Goal: Task Accomplishment & Management: Complete application form

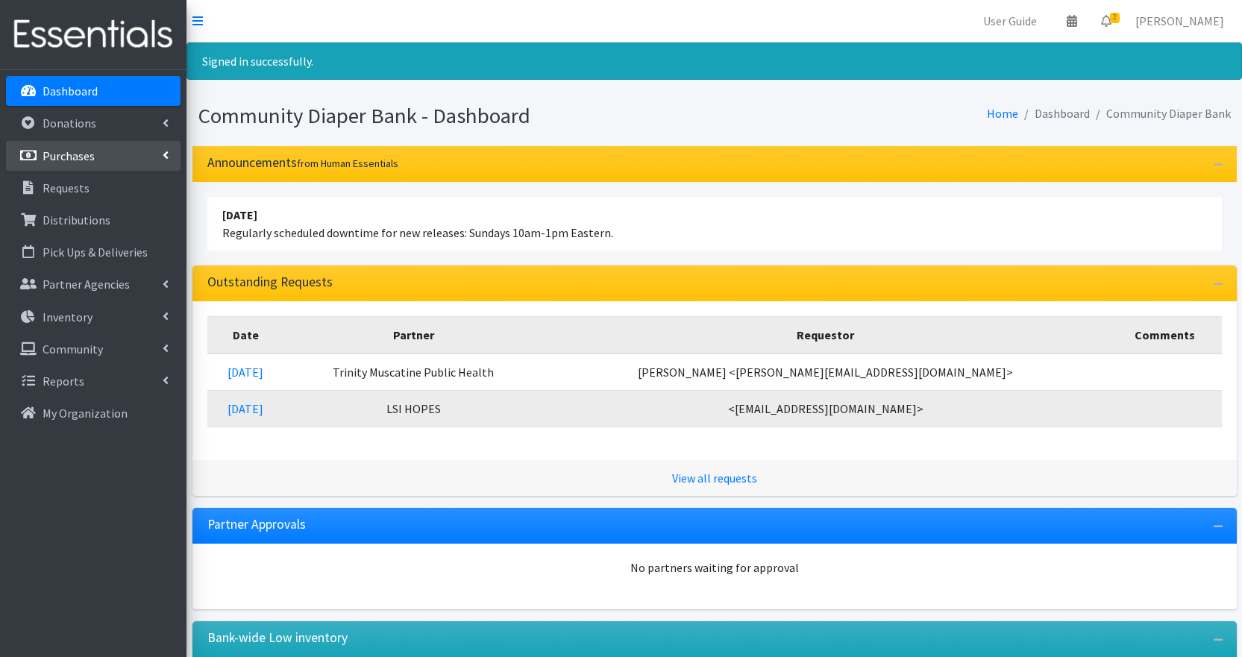
click at [89, 161] on p "Purchases" at bounding box center [69, 155] width 52 height 15
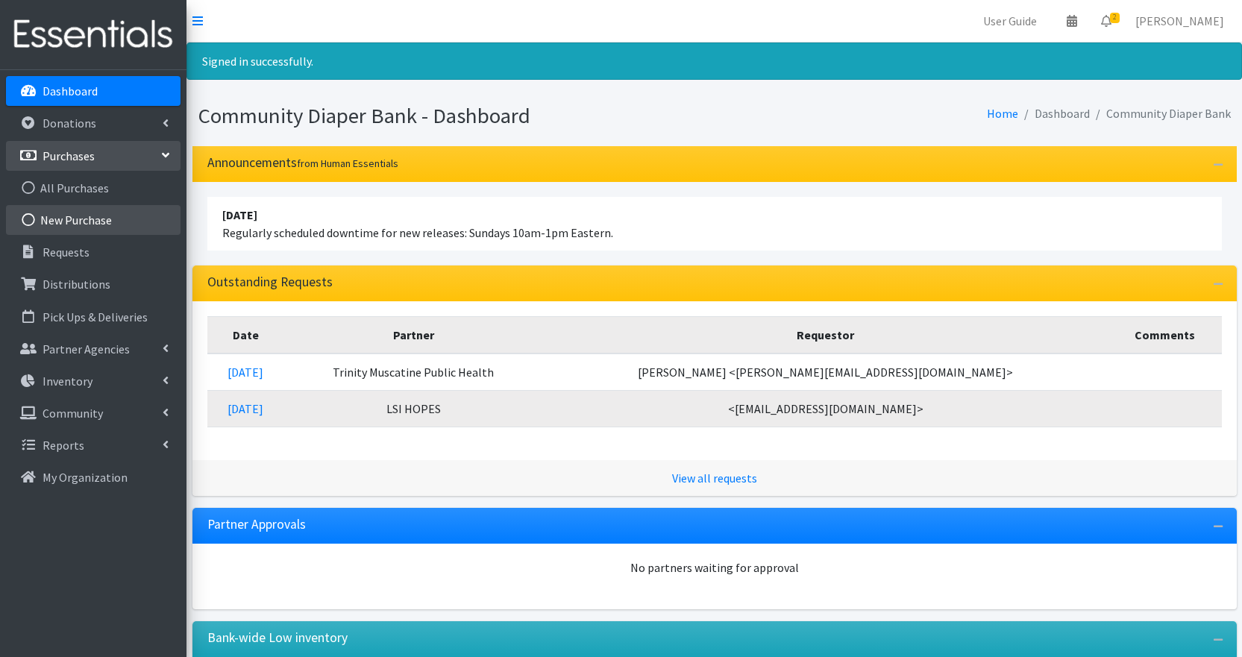
click at [102, 219] on link "New Purchase" at bounding box center [93, 220] width 174 height 30
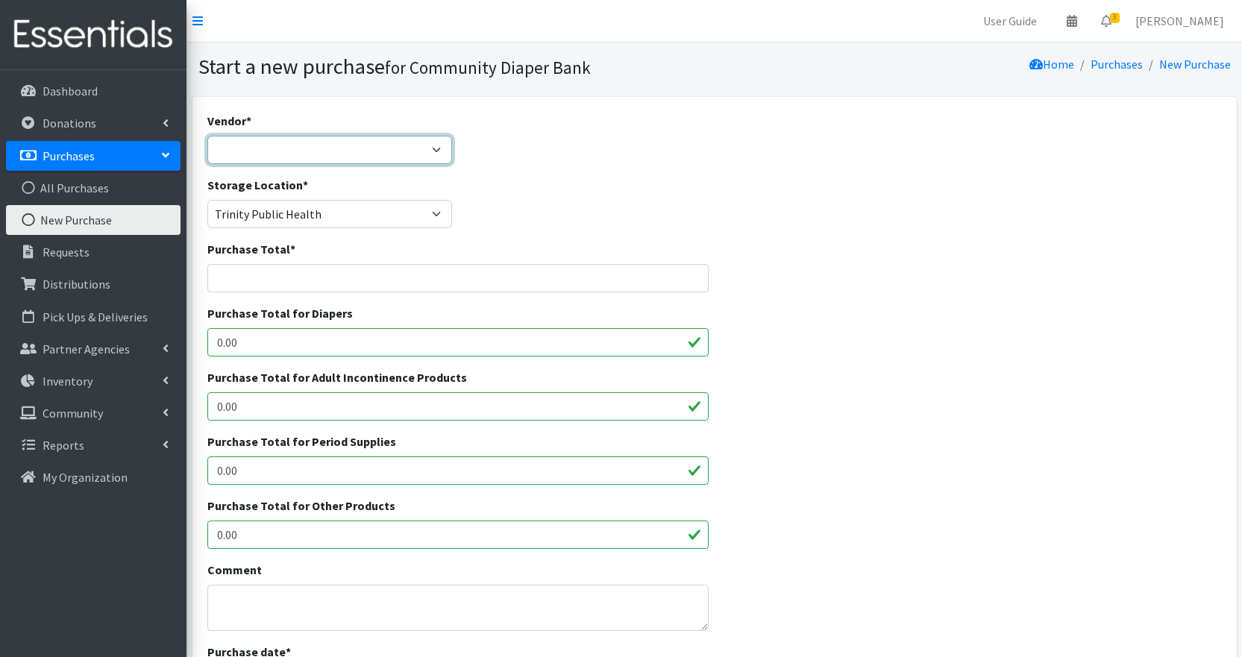
click at [443, 152] on select "Amazon JSL Partners Pathway to Provide Walmart ---Not Listed---" at bounding box center [329, 150] width 245 height 28
select select
click at [207, 136] on select "Amazon JSL Partners Pathway to Provide Walmart ---Not Listed---" at bounding box center [329, 150] width 245 height 28
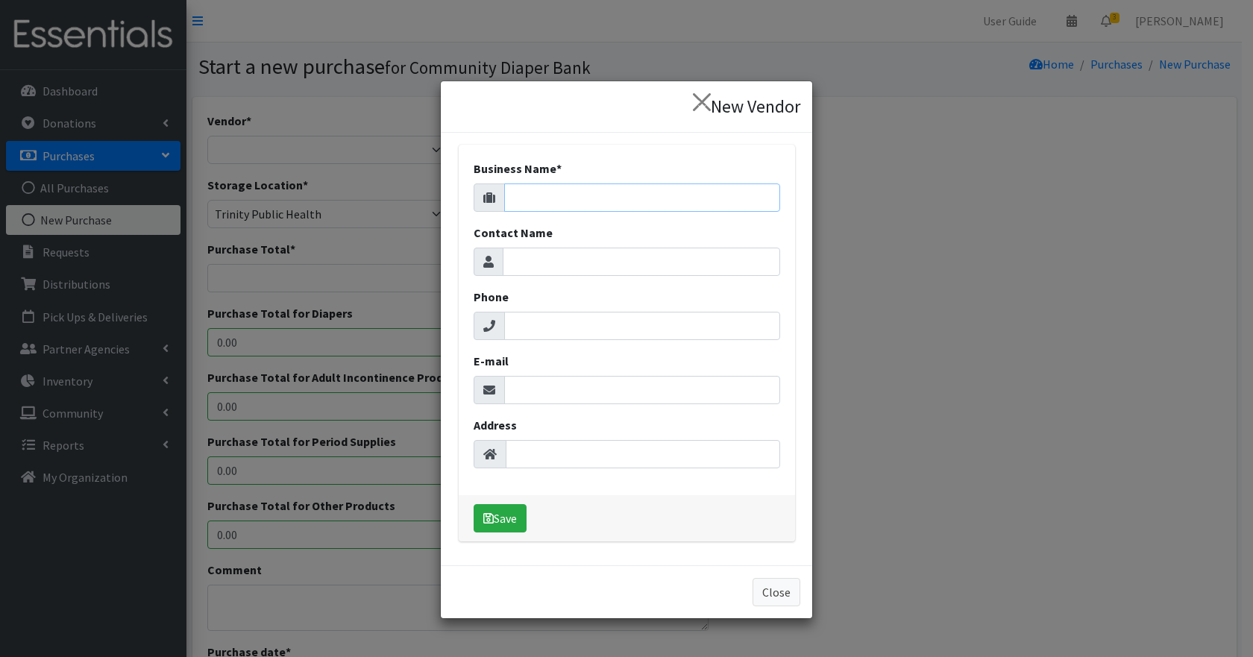
click at [551, 183] on input "Business Name *" at bounding box center [642, 197] width 276 height 28
type input "NDBN Bulk Purchasing"
click at [504, 518] on button "Save" at bounding box center [500, 518] width 53 height 28
select select "653"
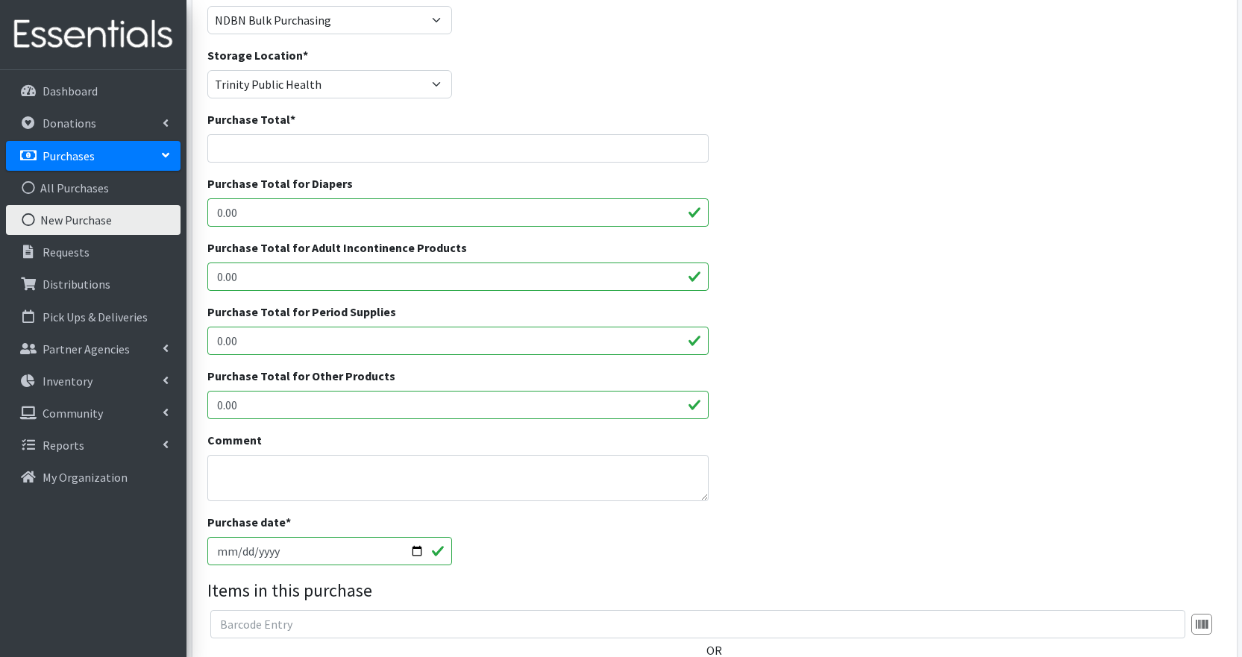
scroll to position [149, 0]
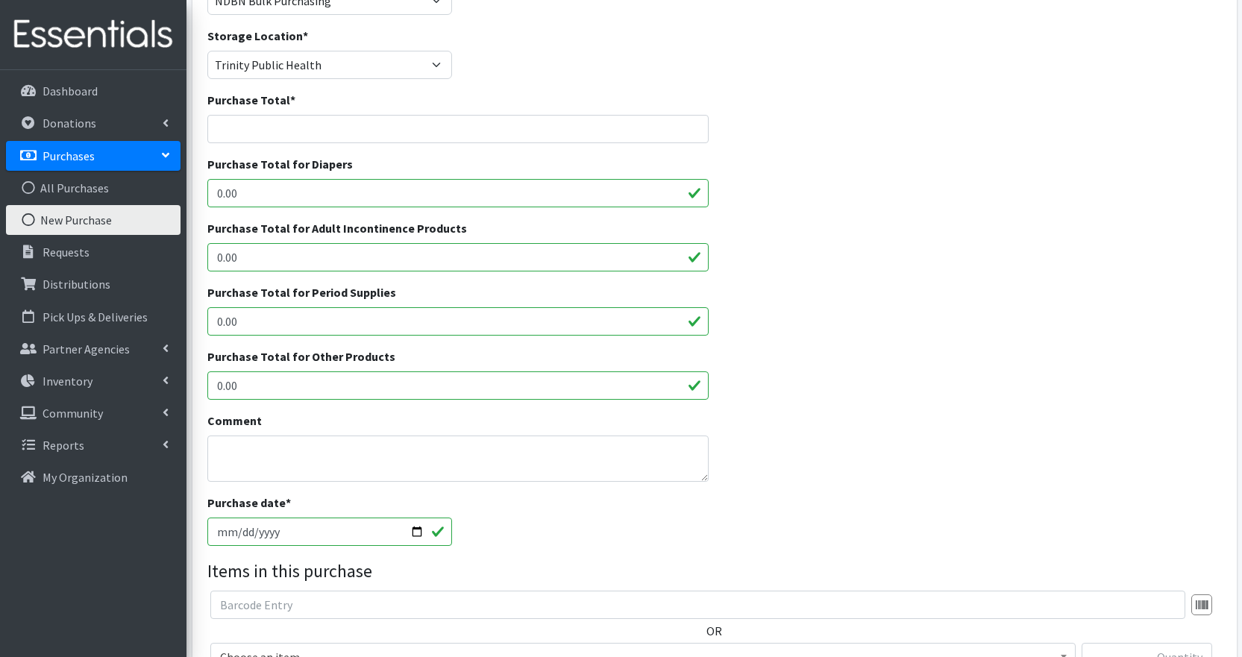
click at [290, 192] on input "0.00" at bounding box center [458, 193] width 502 height 28
type input "6800"
click at [812, 312] on div "Purchase Total for Period Supplies 0.00" at bounding box center [713, 315] width 1025 height 64
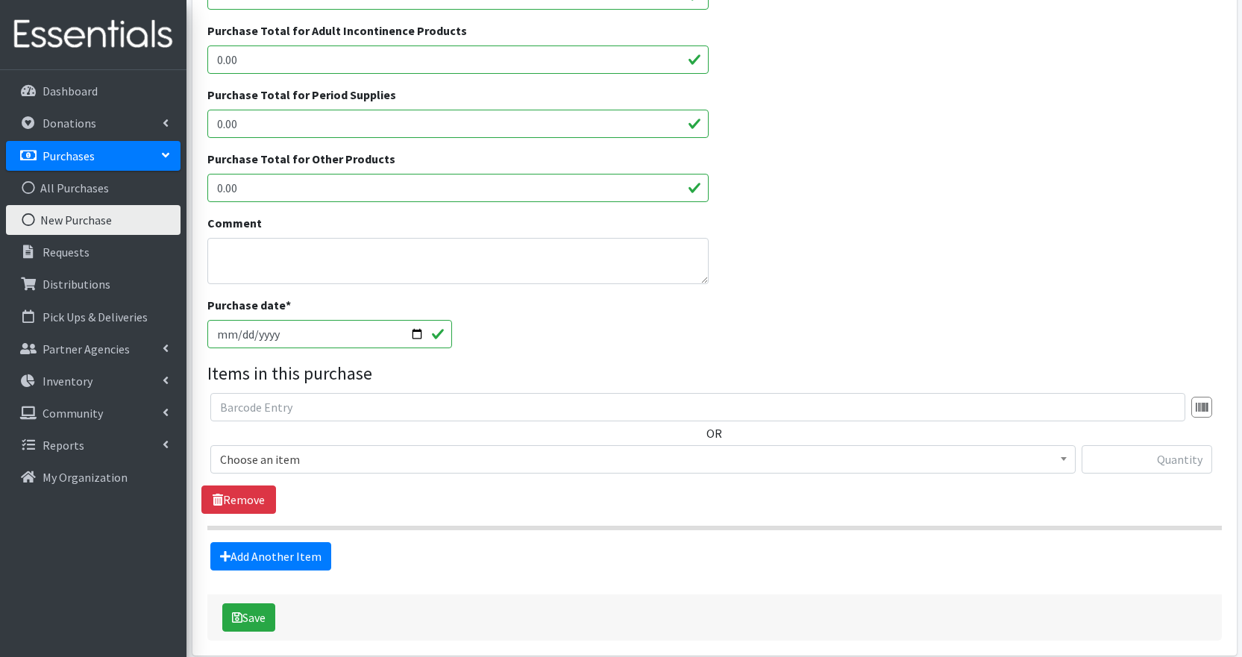
scroll to position [373, 0]
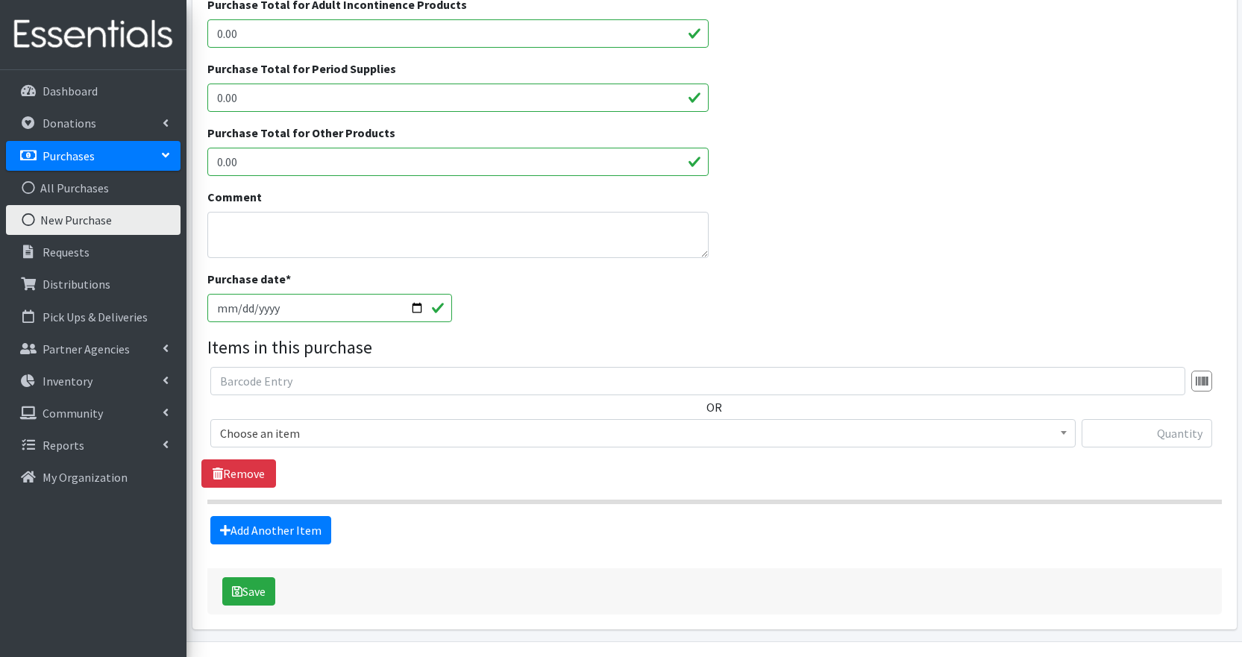
click at [380, 437] on span "Choose an item" at bounding box center [643, 433] width 846 height 21
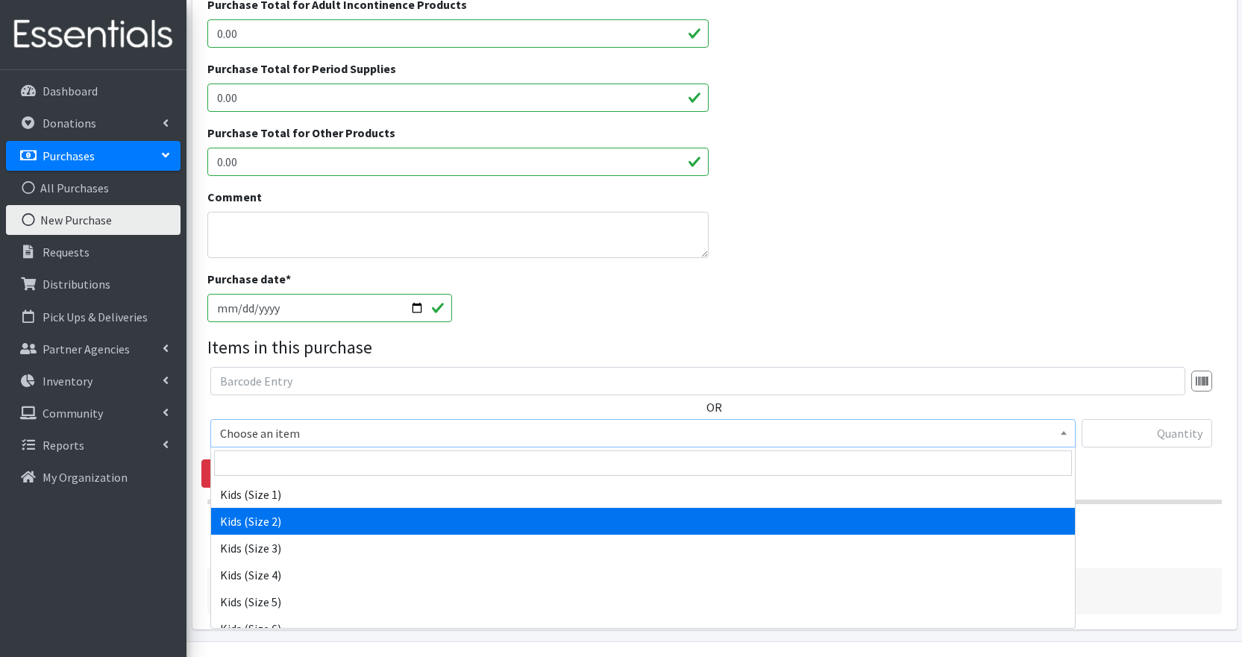
scroll to position [128, 0]
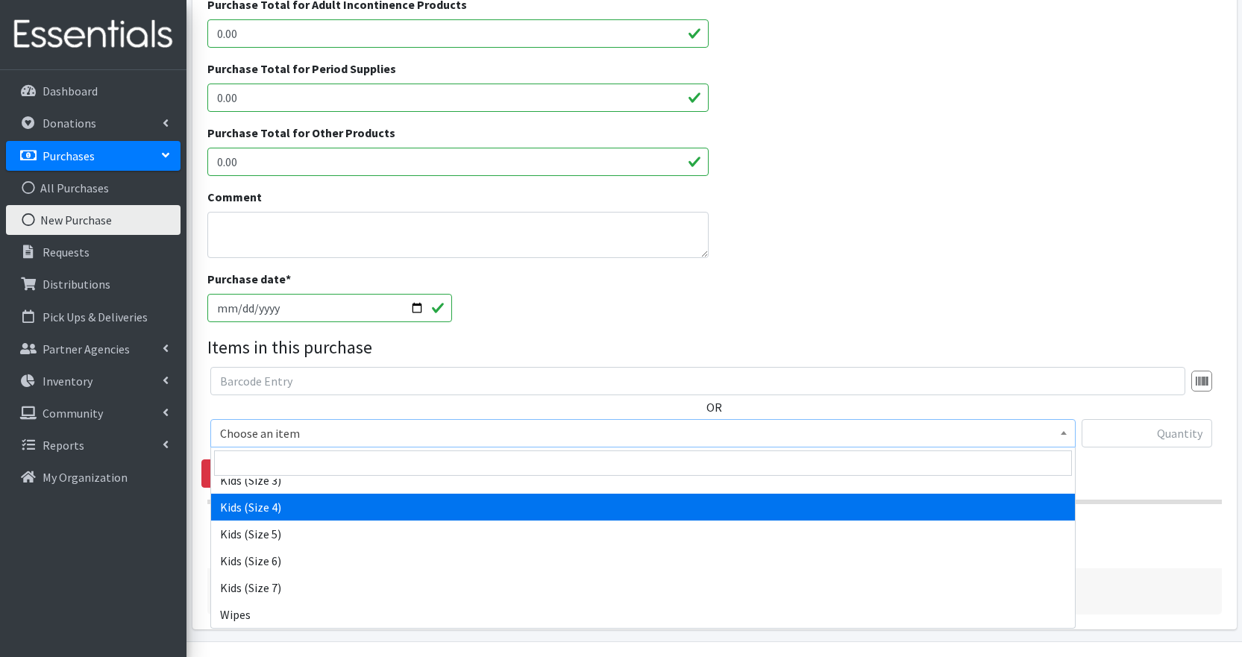
select select "2365"
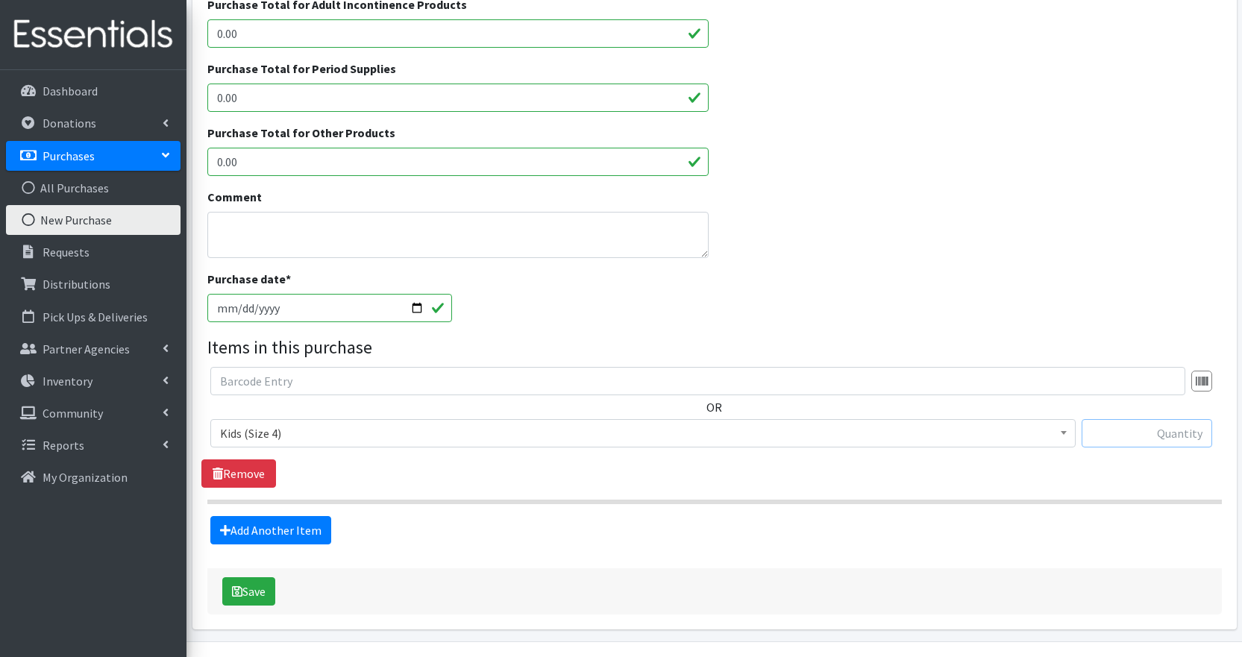
click at [1112, 431] on input "text" at bounding box center [1146, 433] width 131 height 28
click at [1107, 436] on input "text" at bounding box center [1146, 433] width 131 height 28
type input "12000"
click at [271, 532] on link "Add Another Item" at bounding box center [270, 530] width 121 height 28
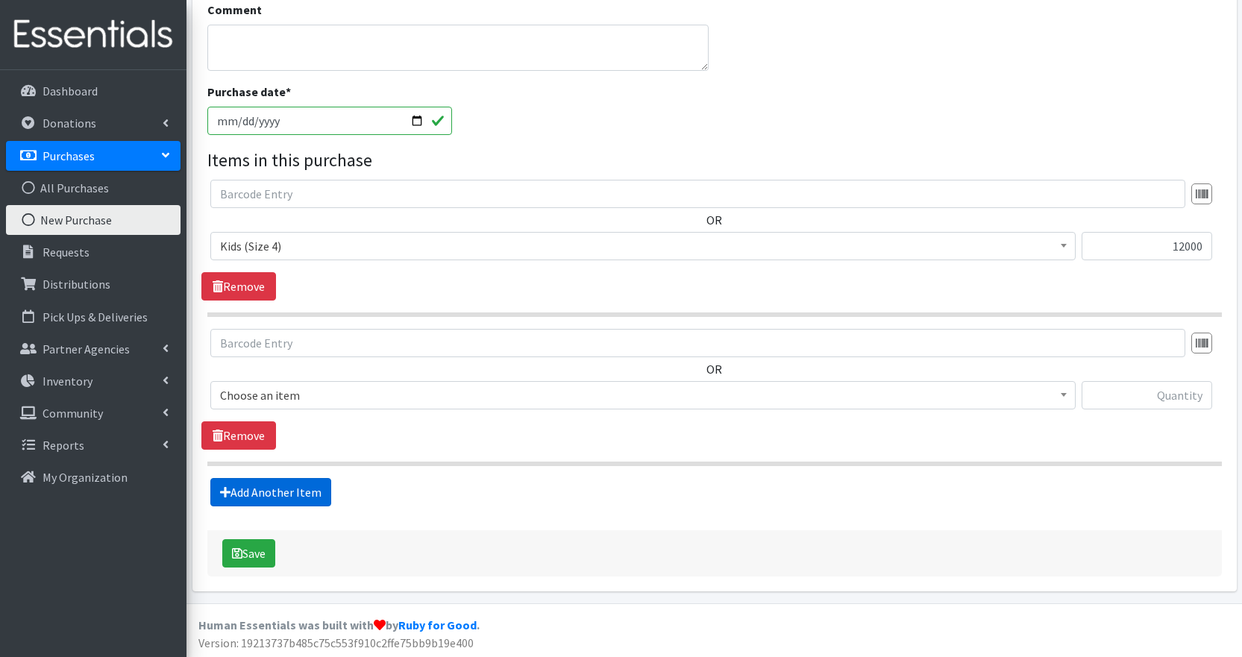
scroll to position [562, 0]
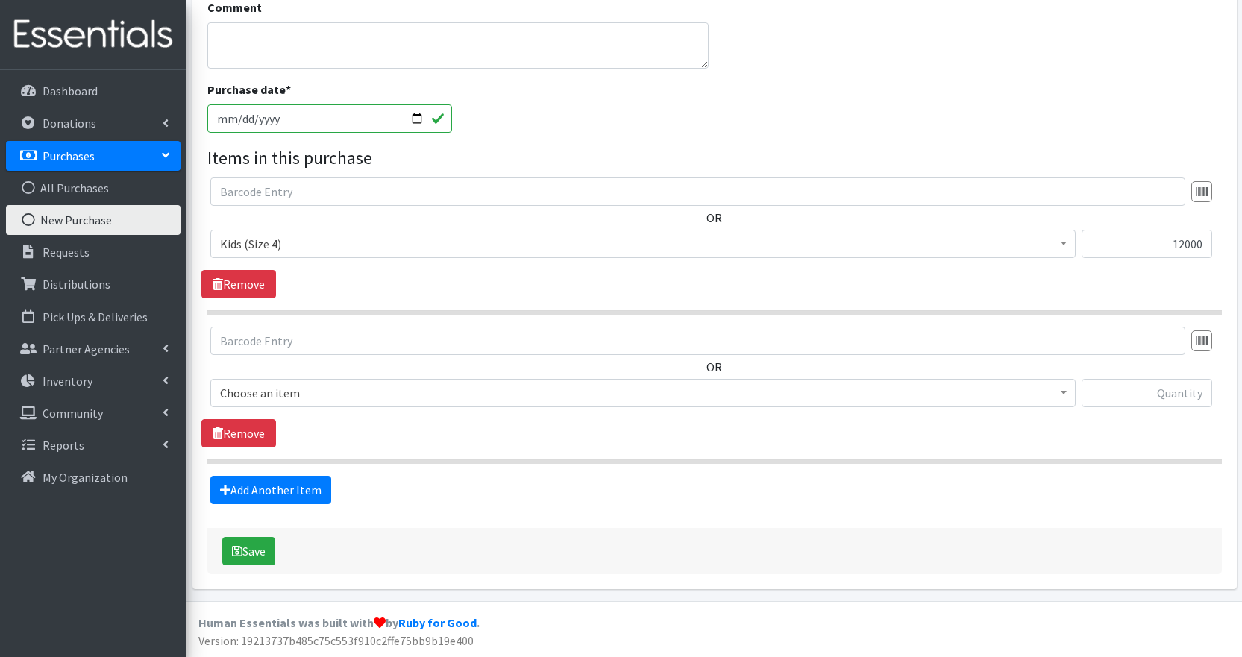
click at [529, 392] on span "Choose an item" at bounding box center [643, 393] width 846 height 21
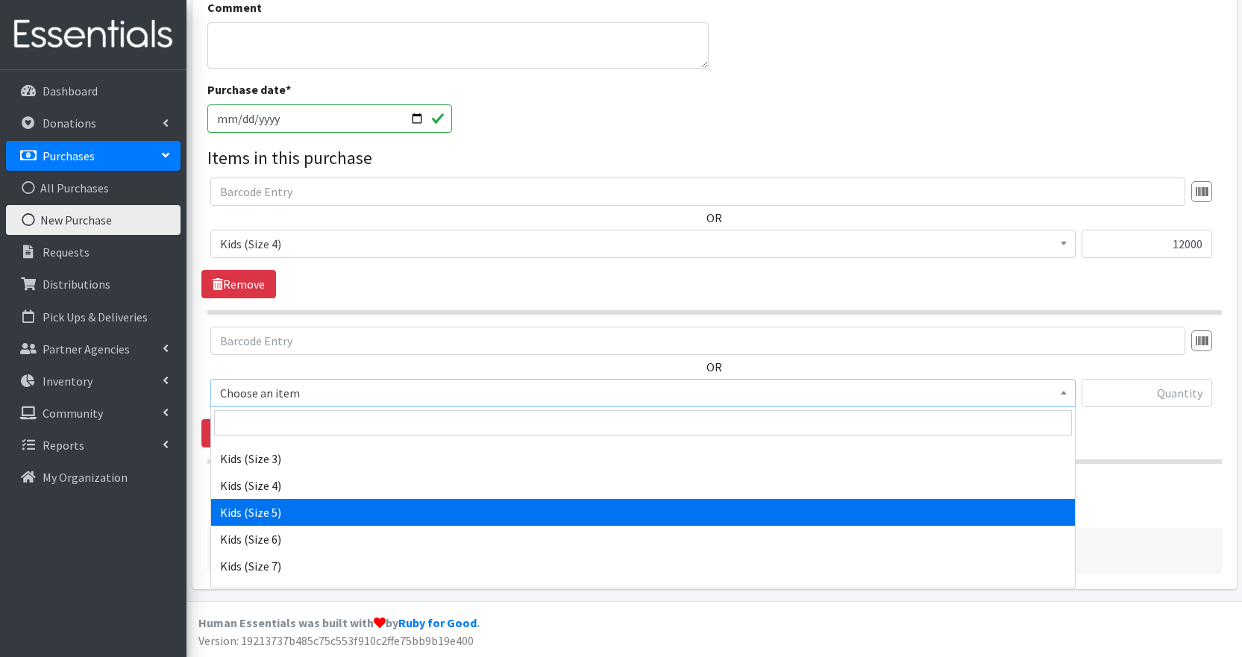
scroll to position [128, 0]
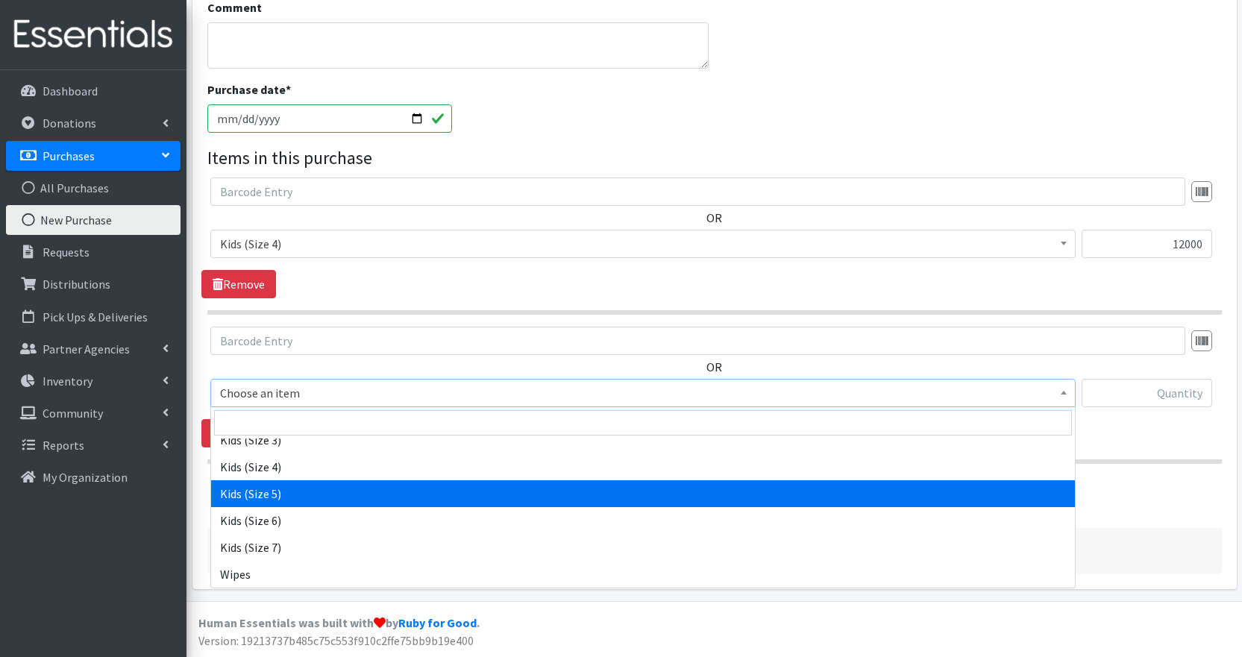
select select "2372"
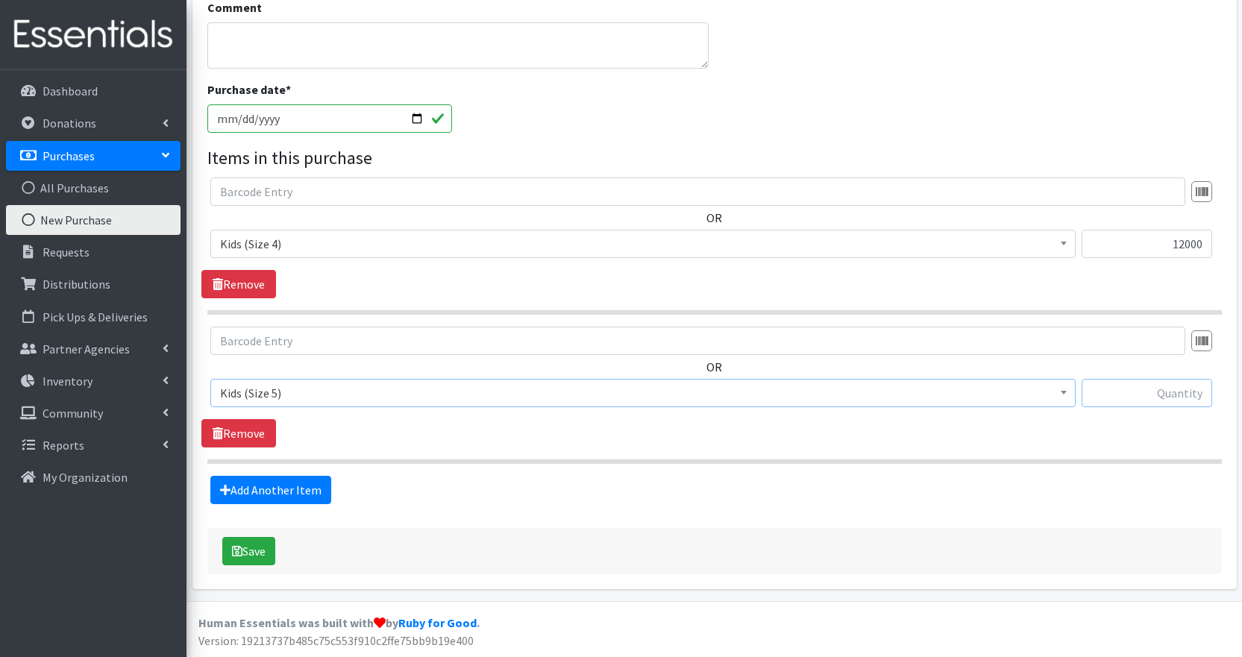
click at [1135, 392] on input "text" at bounding box center [1146, 393] width 131 height 28
type input "10000"
click at [299, 496] on link "Add Another Item" at bounding box center [270, 490] width 121 height 28
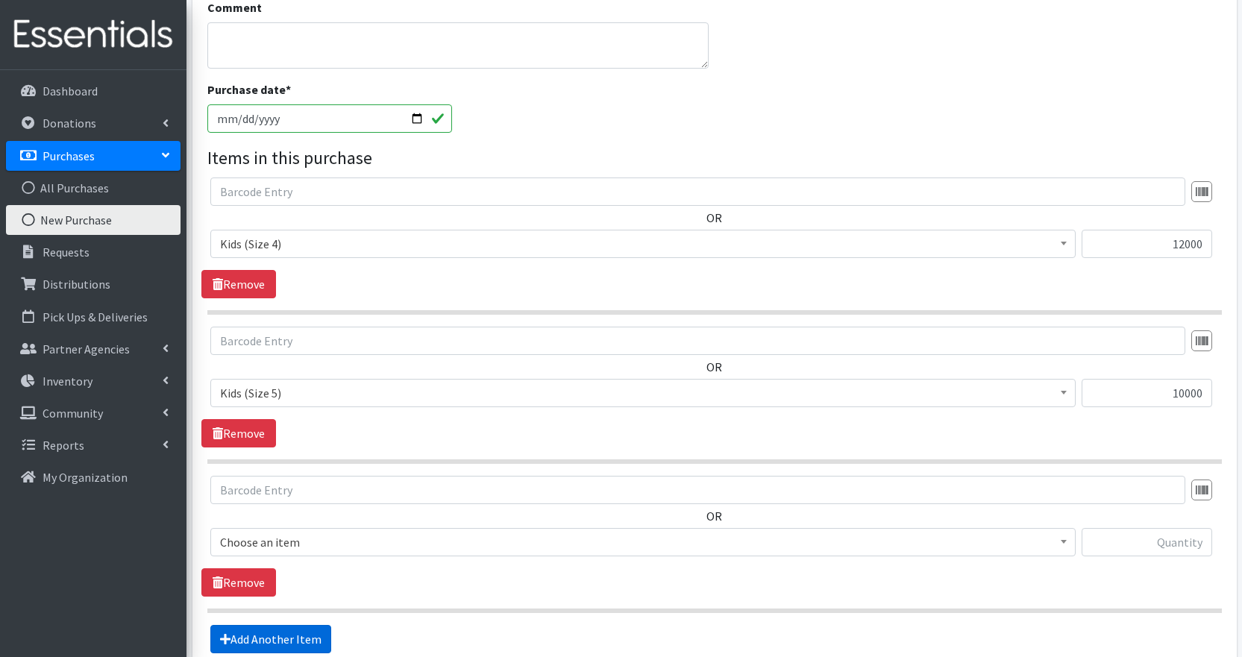
scroll to position [711, 0]
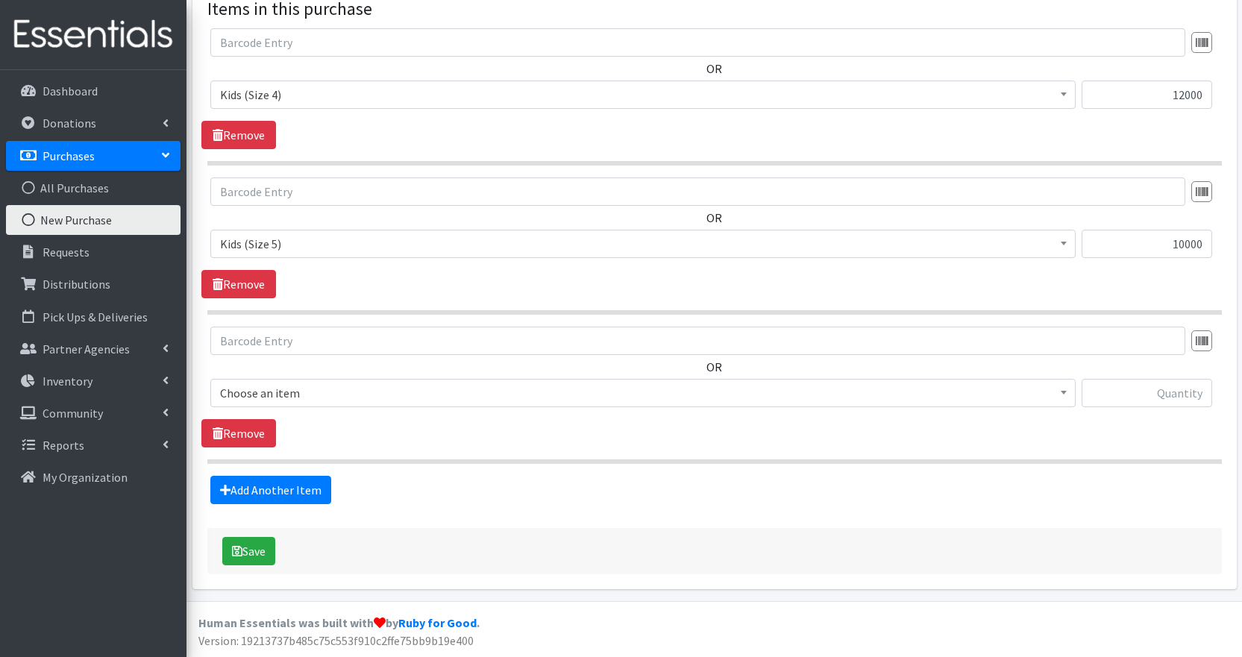
click at [310, 397] on span "Choose an item" at bounding box center [643, 393] width 846 height 21
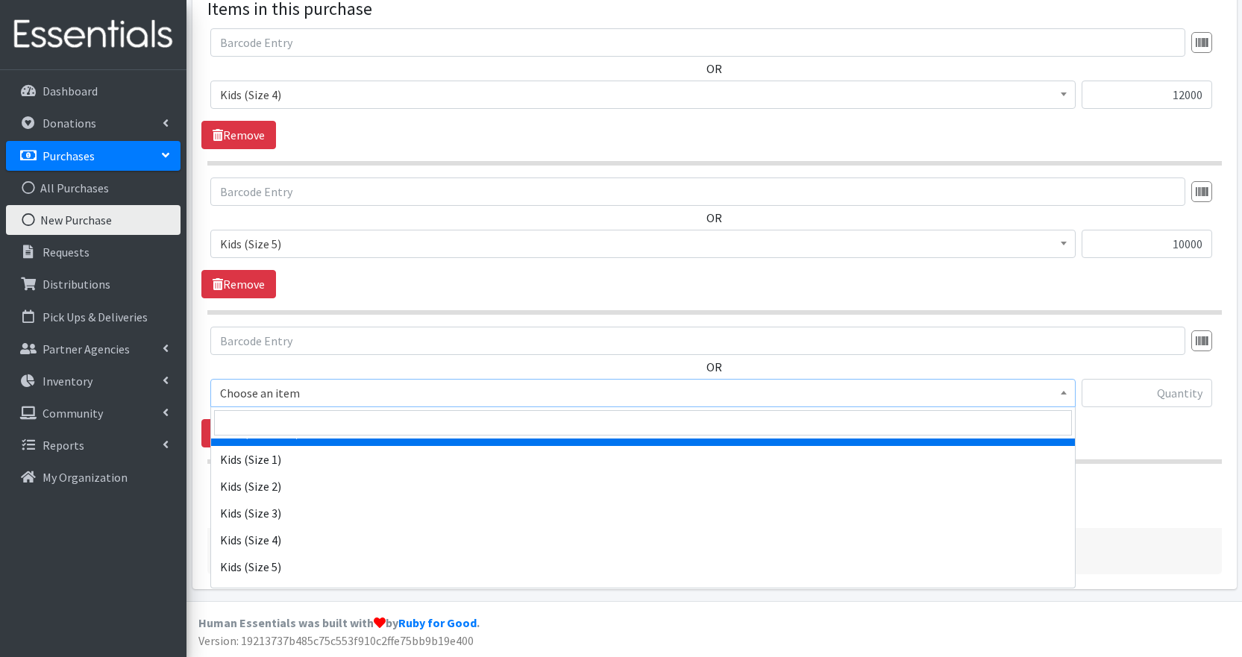
scroll to position [128, 0]
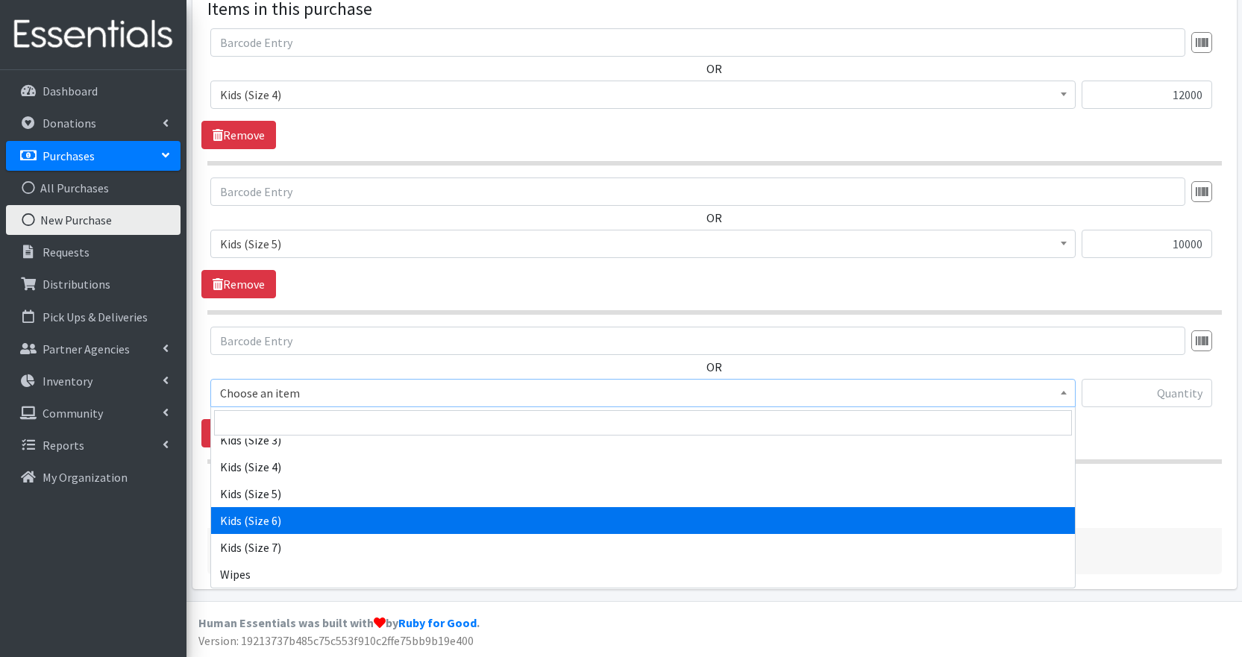
select select "2376"
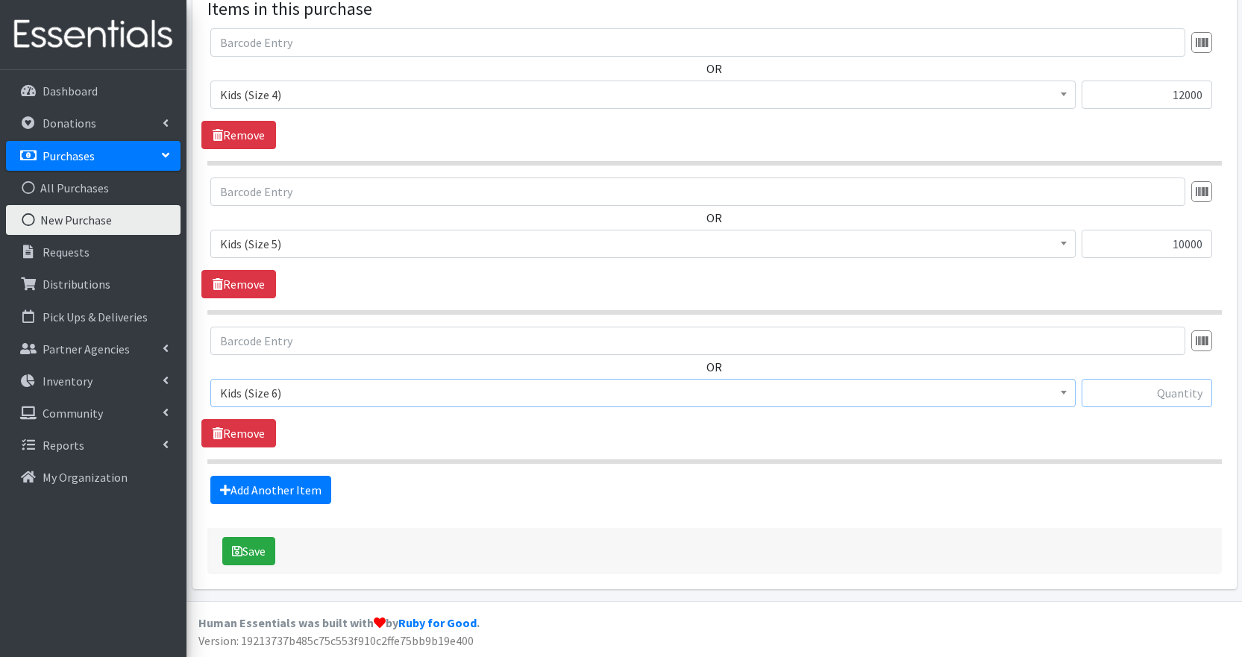
click at [1141, 396] on input "text" at bounding box center [1146, 393] width 131 height 28
type input "10000"
click at [295, 487] on link "Add Another Item" at bounding box center [270, 490] width 121 height 28
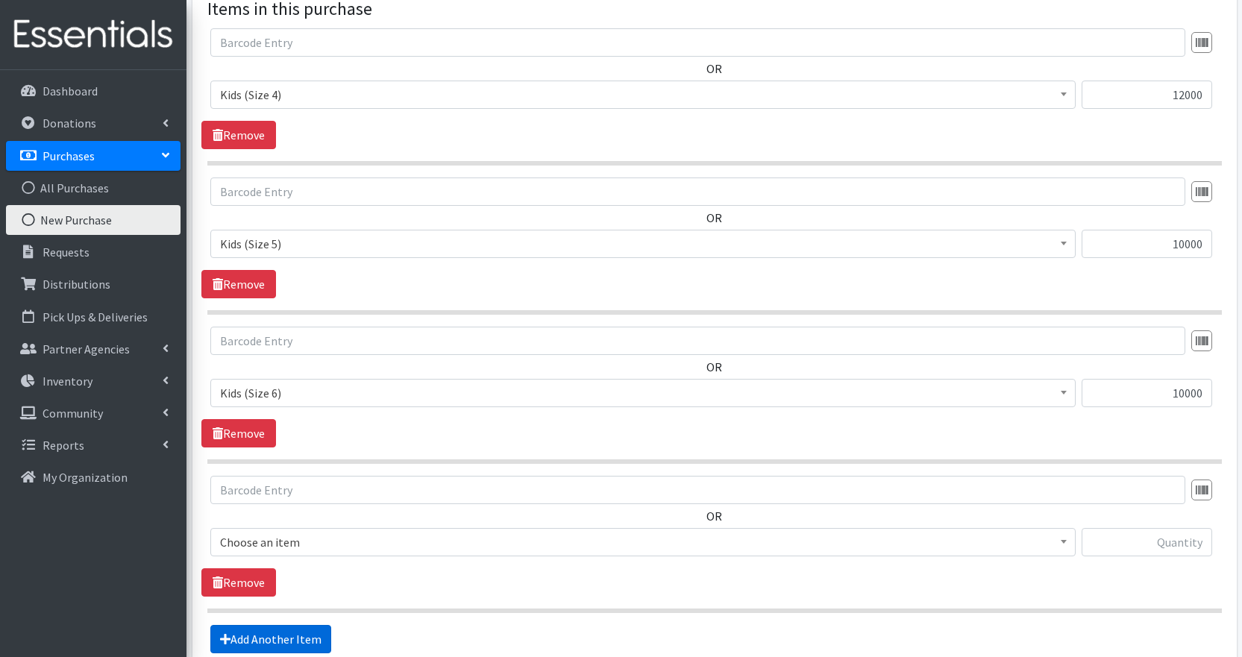
scroll to position [861, 0]
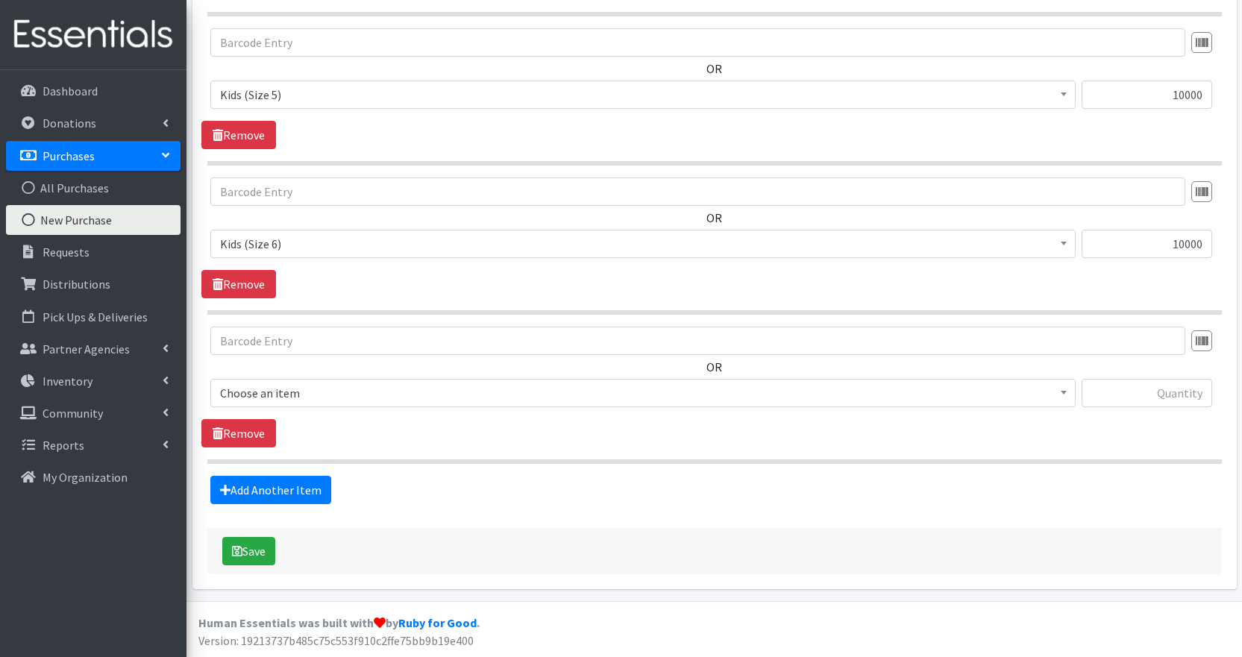
click at [283, 397] on span "Choose an item" at bounding box center [643, 393] width 846 height 21
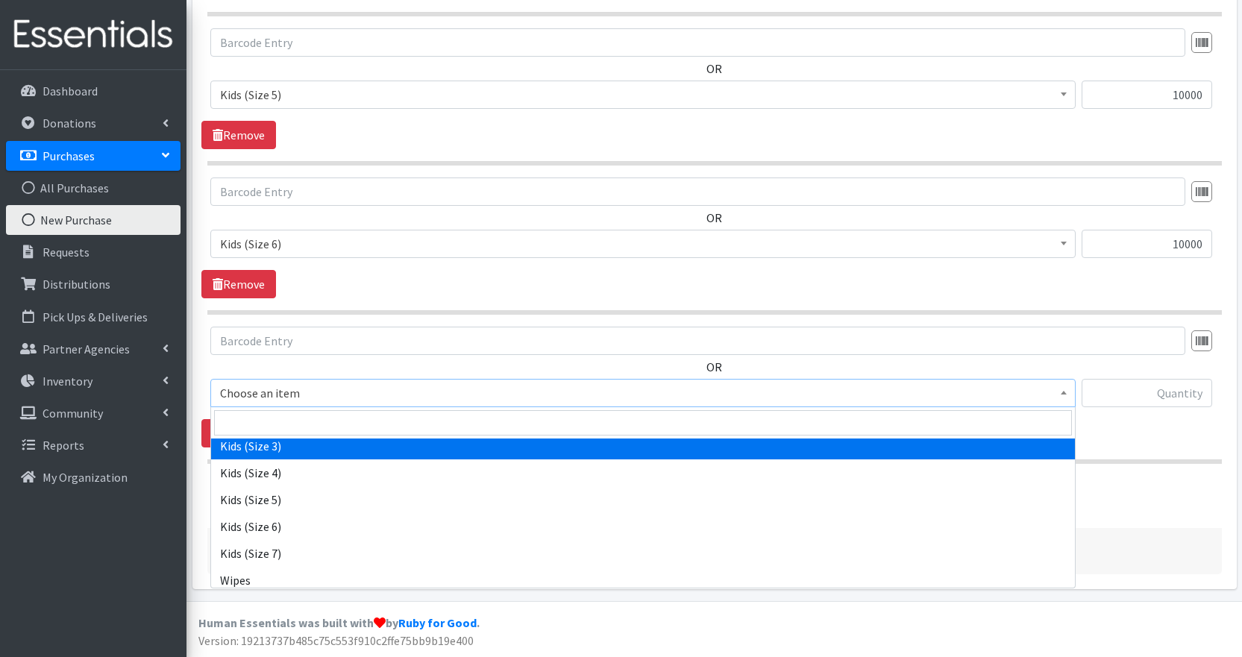
scroll to position [128, 0]
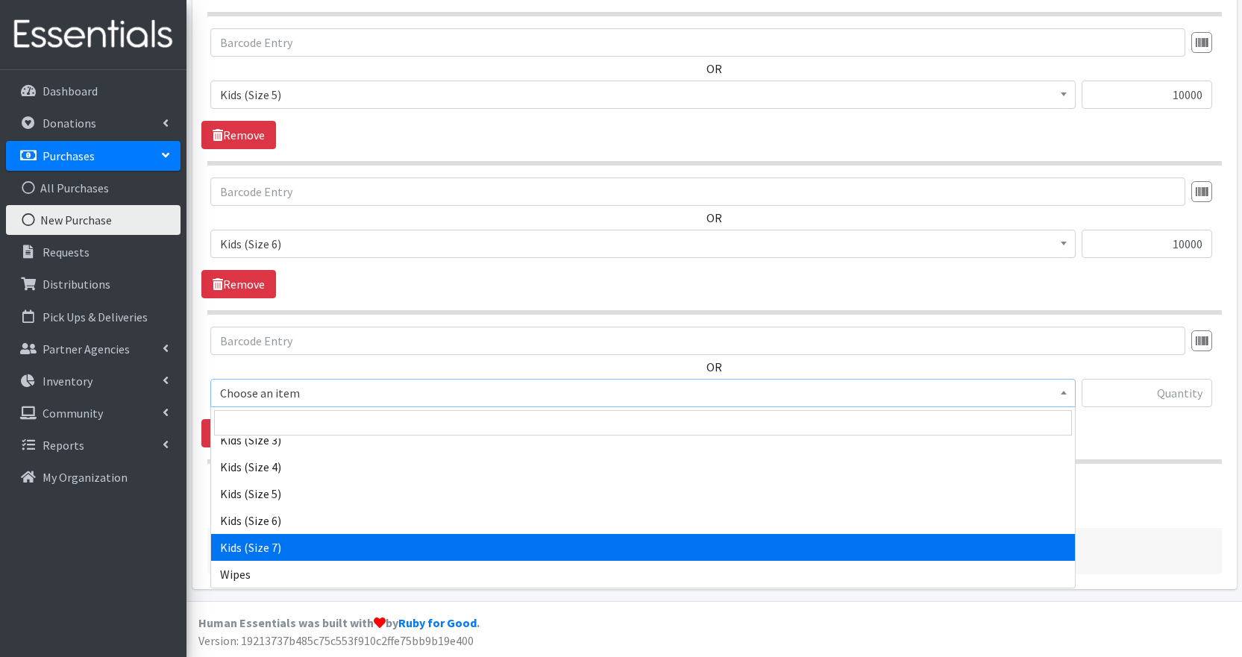
select select "2374"
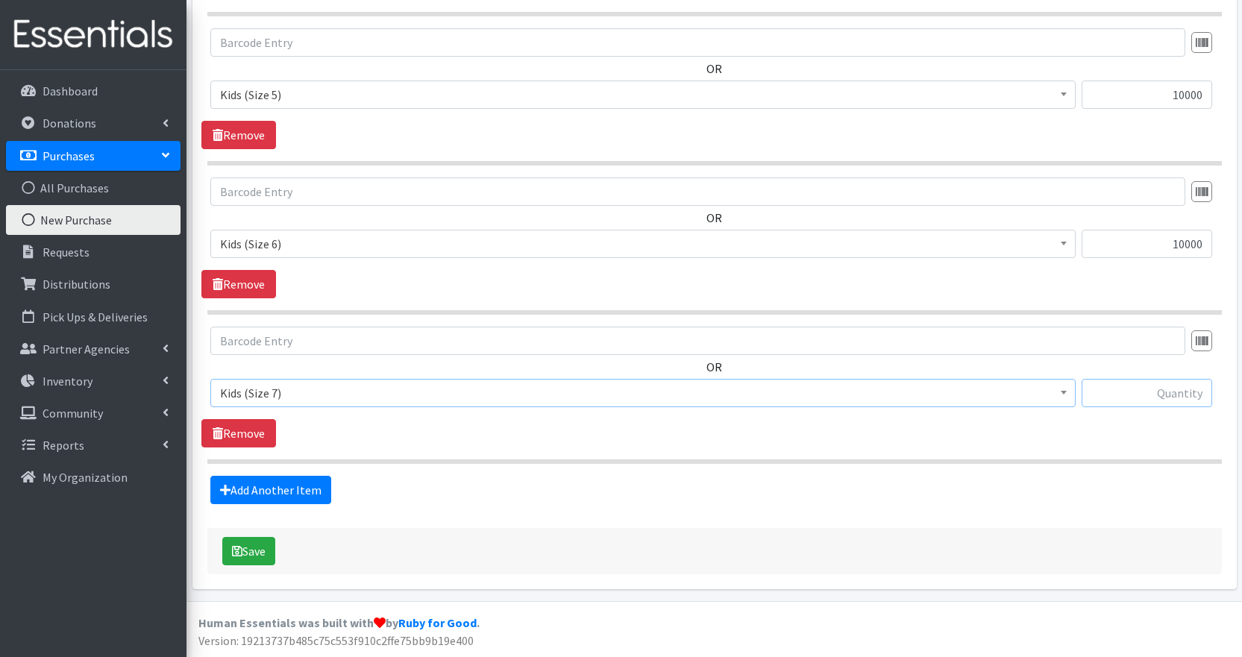
click at [1151, 395] on input "text" at bounding box center [1146, 393] width 131 height 28
type input "8000"
click at [1147, 546] on div "Save" at bounding box center [714, 551] width 1014 height 46
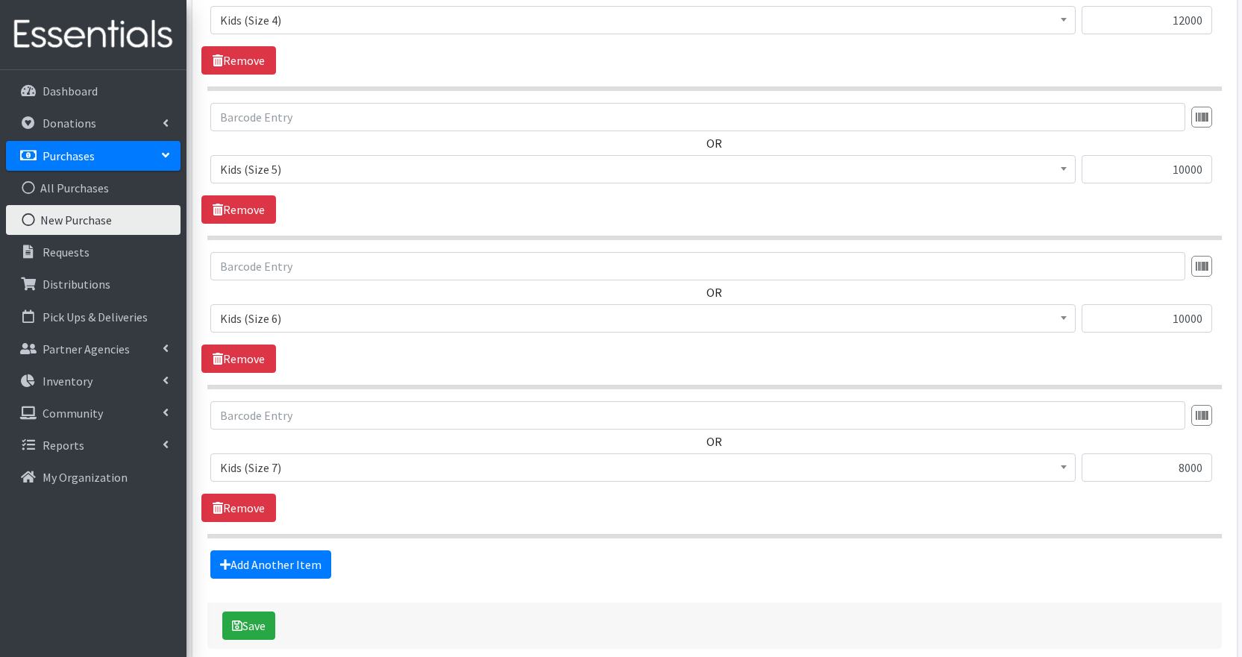
scroll to position [861, 0]
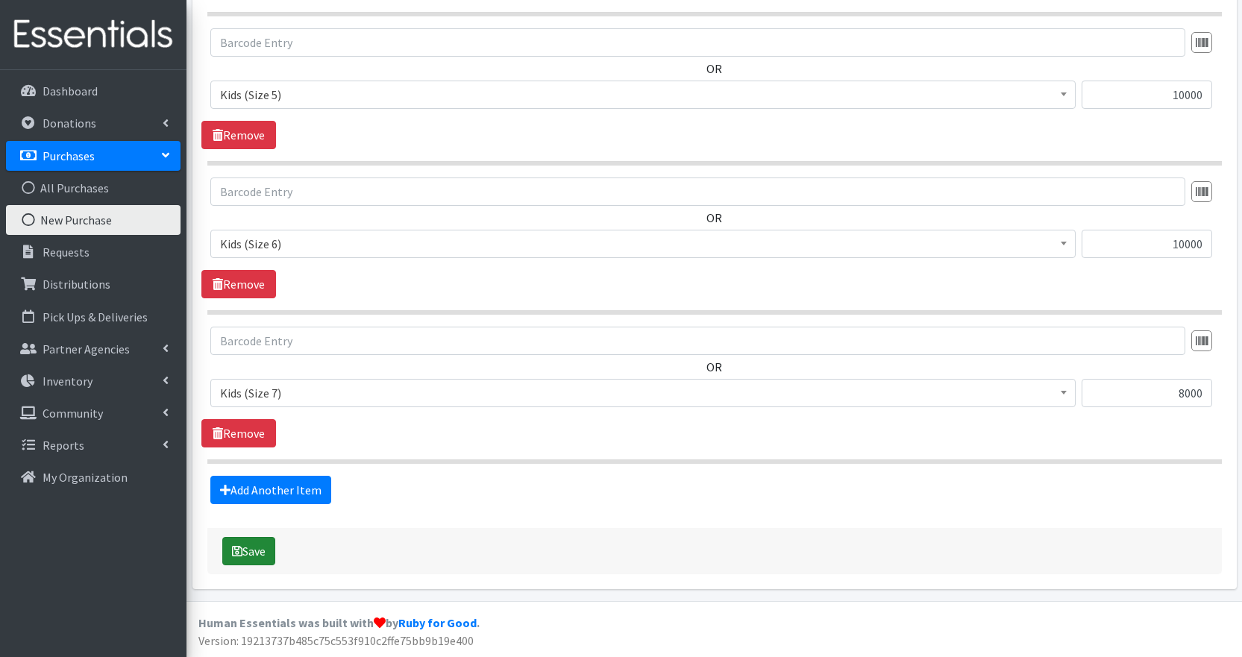
click at [253, 556] on button "Save" at bounding box center [248, 551] width 53 height 28
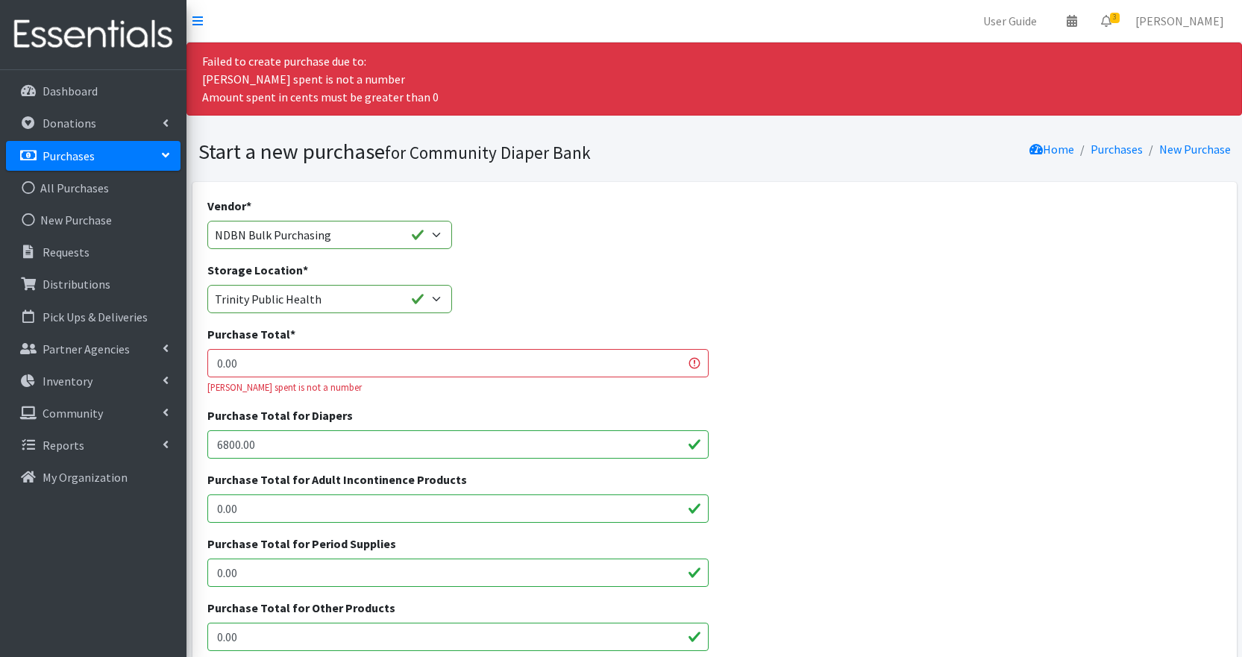
click at [483, 360] on input "0.00" at bounding box center [458, 363] width 502 height 28
type input "6800"
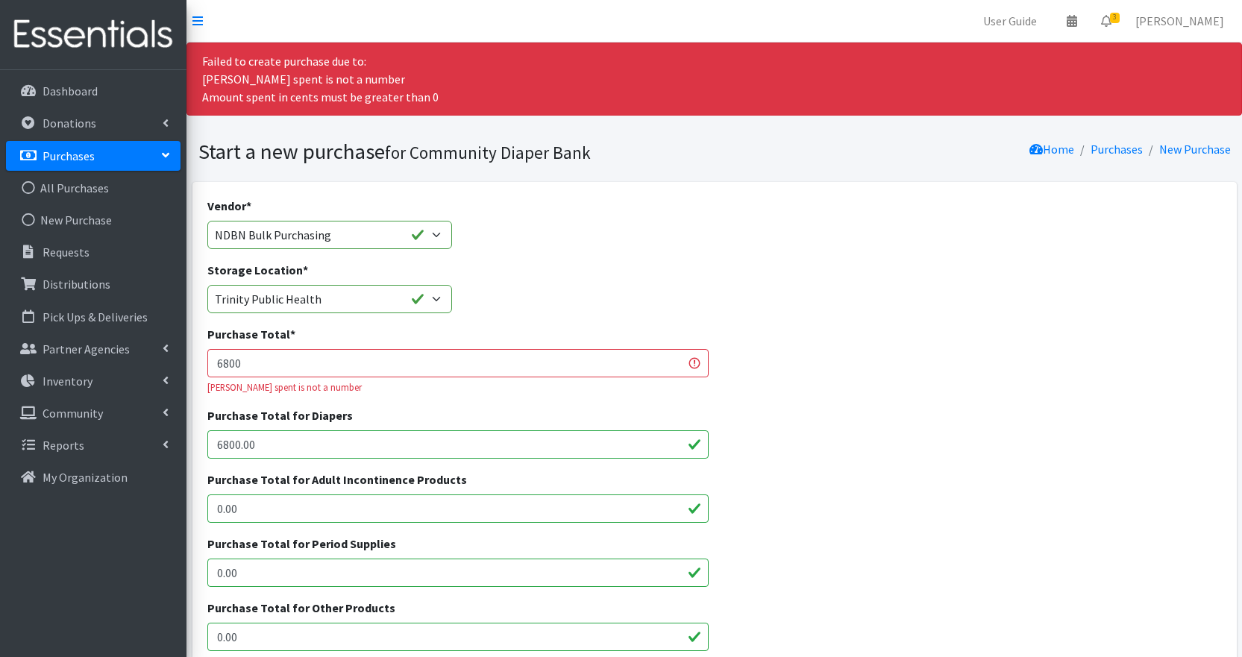
click at [873, 384] on div "Purchase Total * 6800 Amount spent is not a number" at bounding box center [713, 365] width 1025 height 81
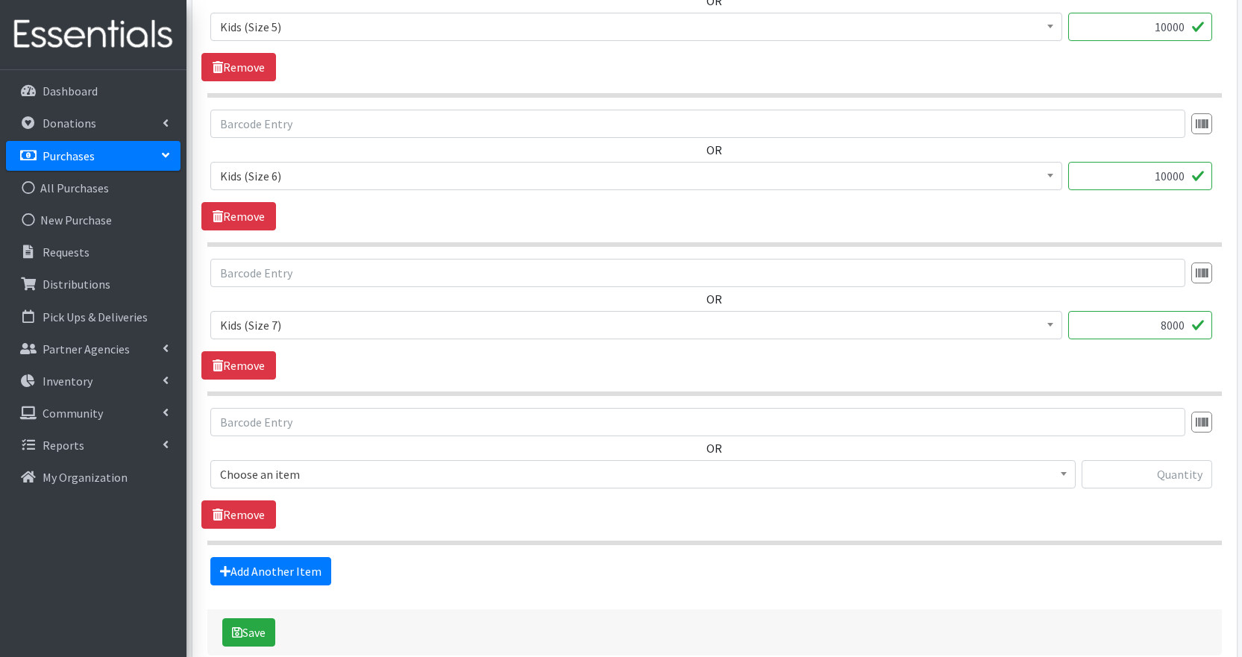
scroll to position [1112, 0]
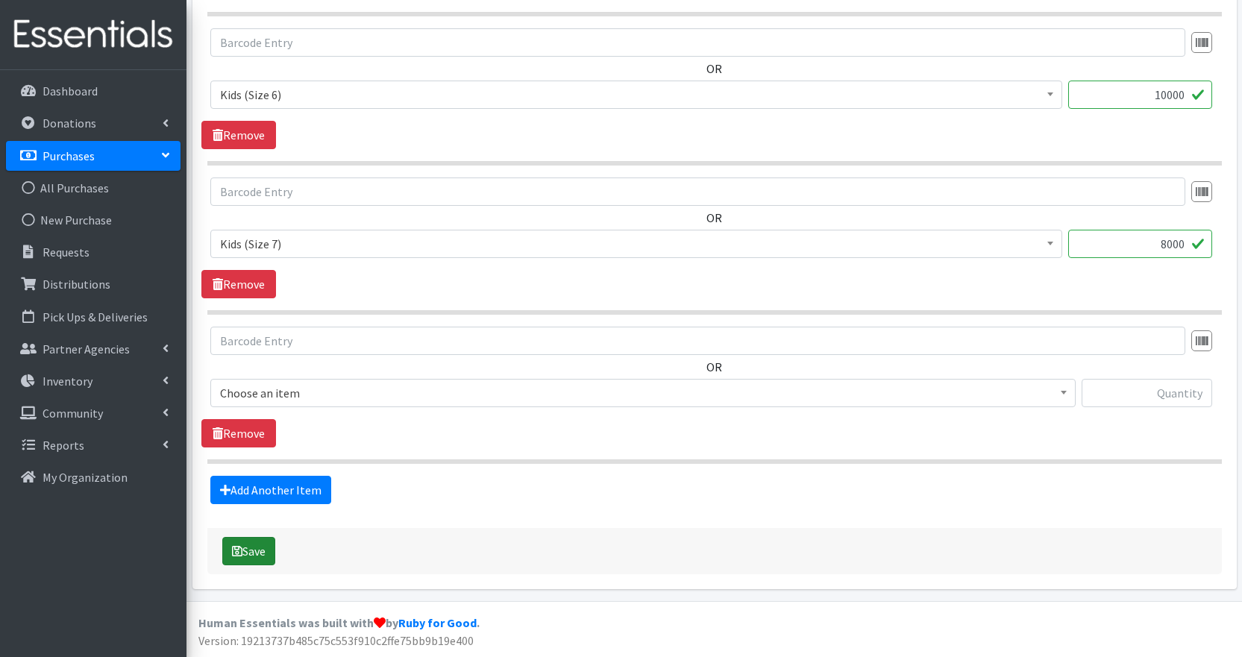
click at [238, 556] on icon "submit" at bounding box center [237, 551] width 10 height 12
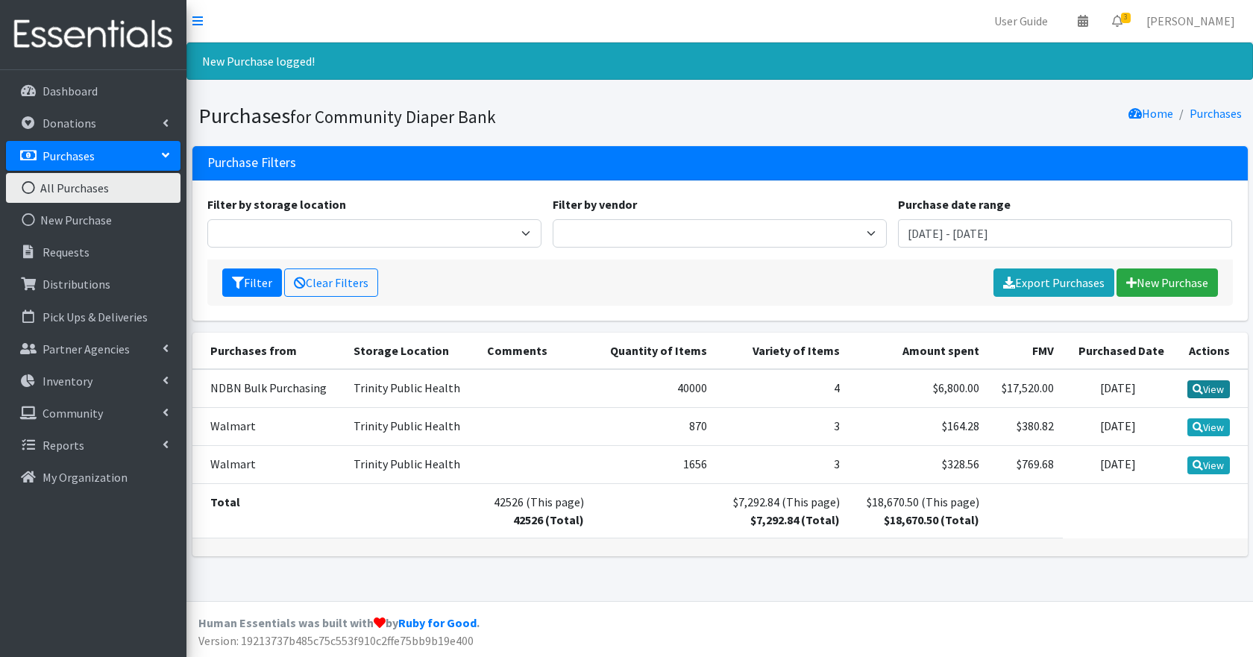
click at [1205, 392] on link "View" at bounding box center [1208, 389] width 43 height 18
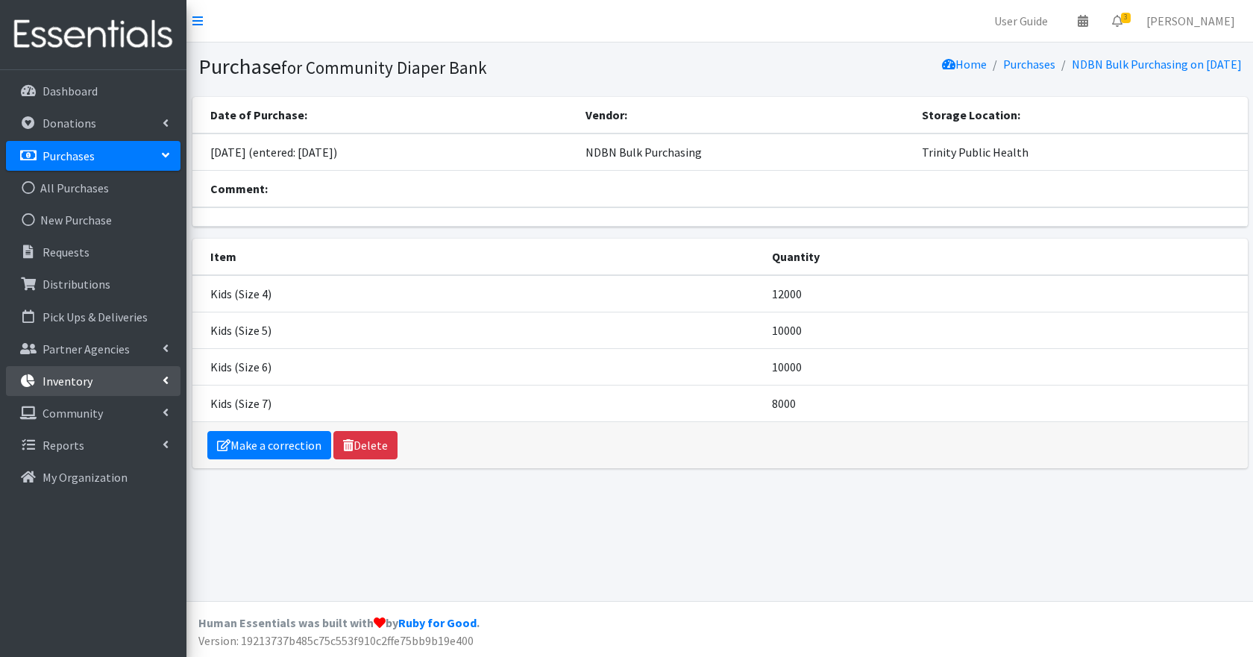
click at [77, 382] on p "Inventory" at bounding box center [68, 381] width 50 height 15
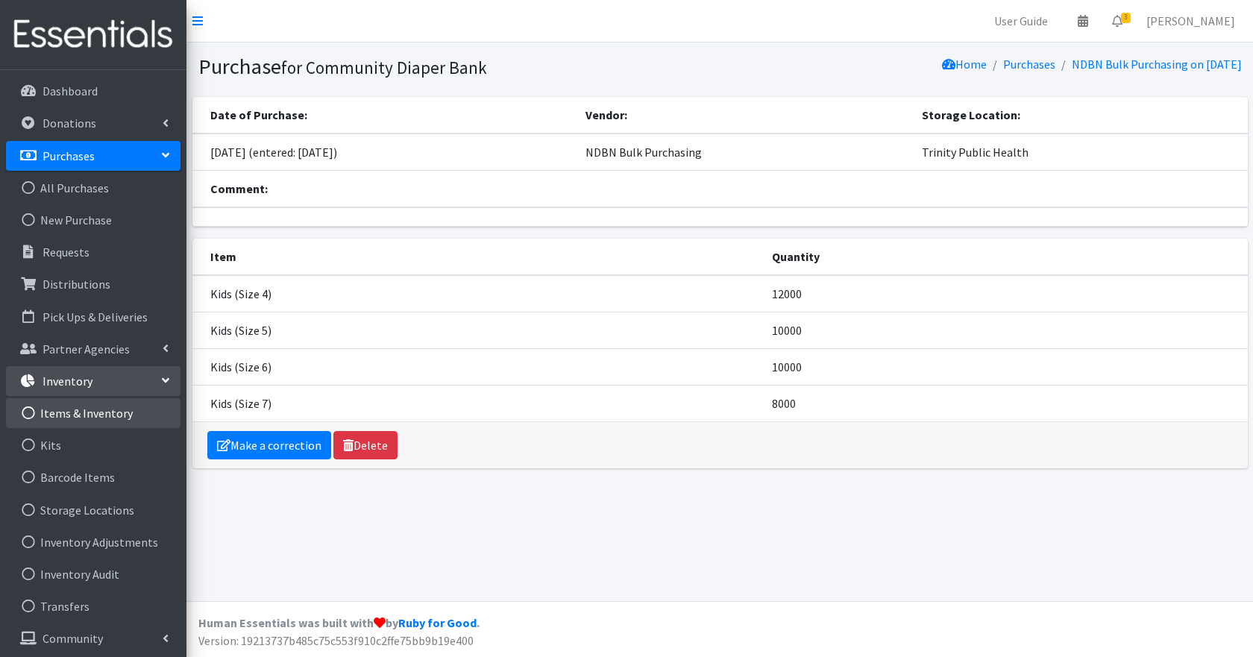
click at [84, 417] on link "Items & Inventory" at bounding box center [93, 413] width 174 height 30
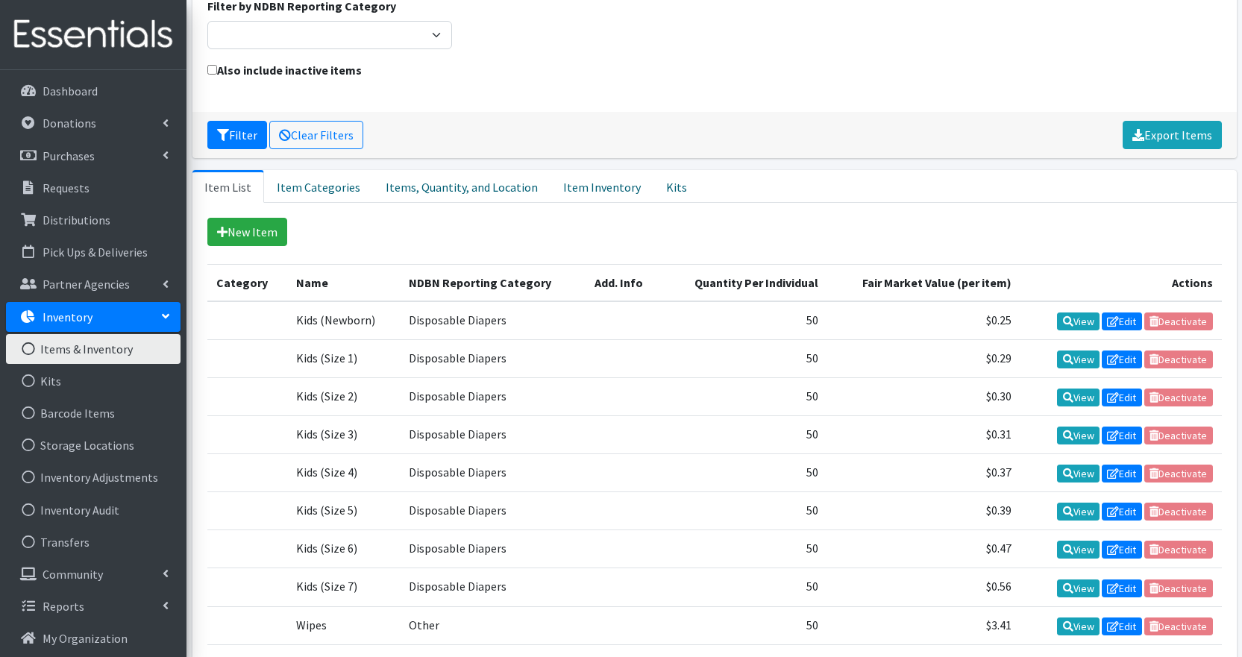
scroll to position [224, 0]
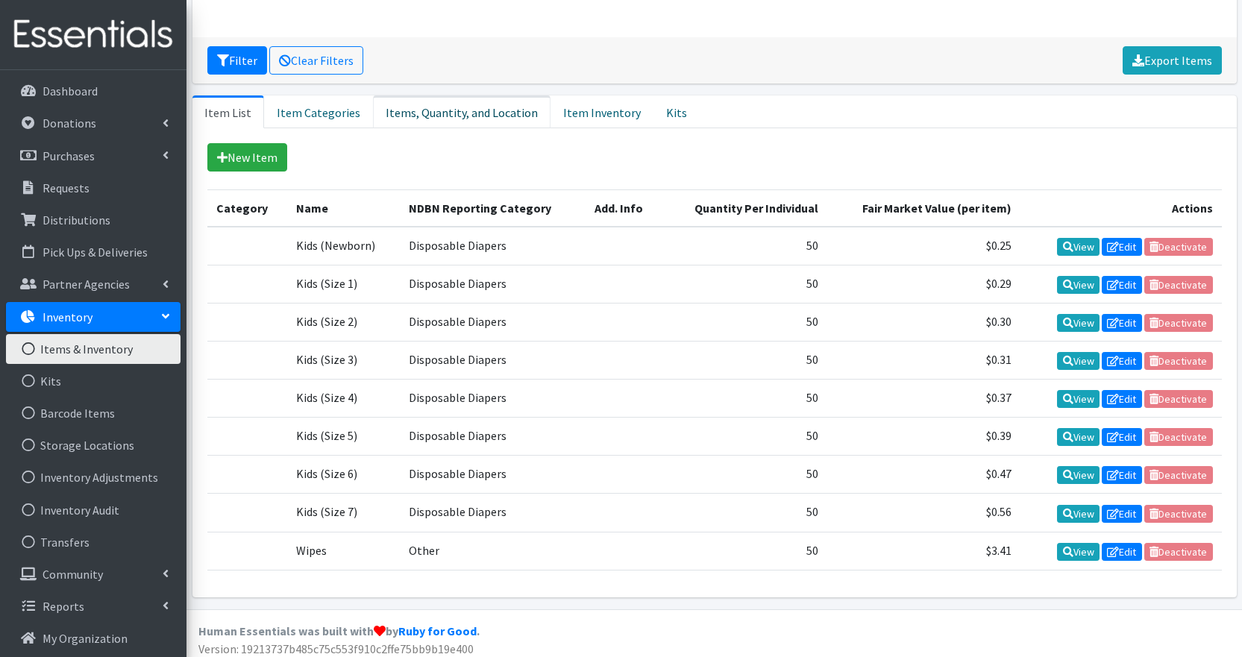
click at [462, 105] on link "Items, Quantity, and Location" at bounding box center [461, 111] width 177 height 33
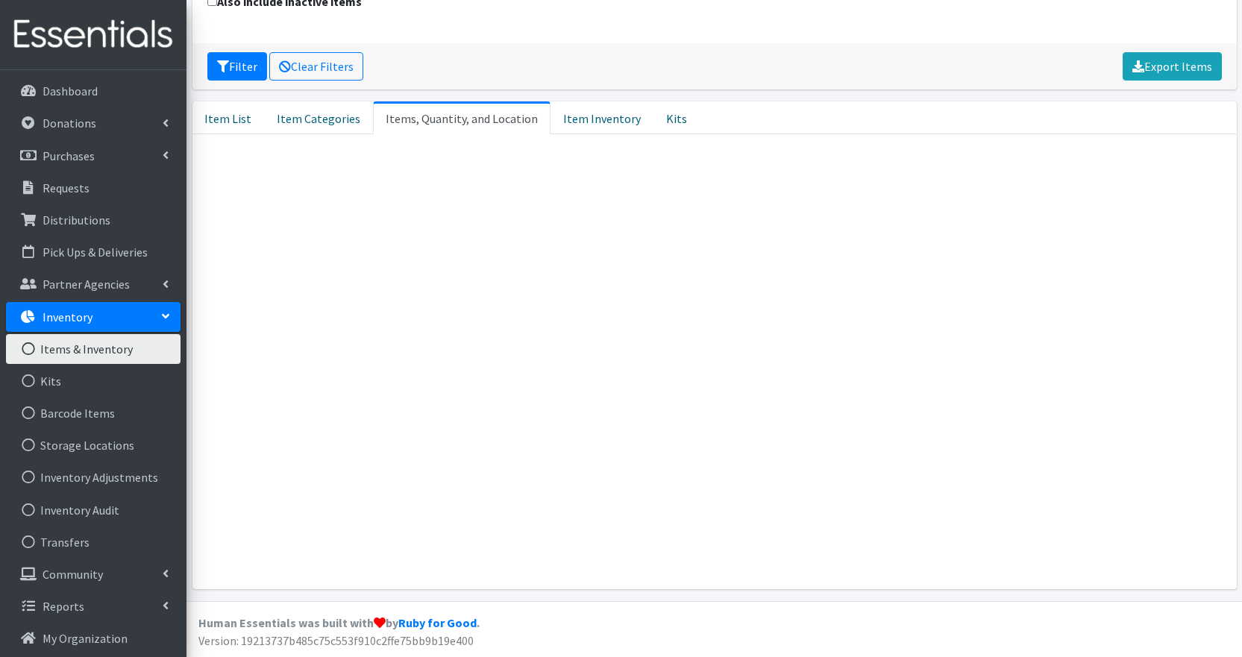
scroll to position [218, 0]
